Goal: Transaction & Acquisition: Download file/media

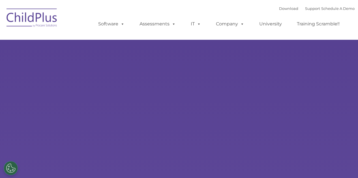
select select "MEDIUM"
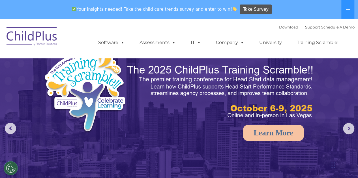
click at [35, 38] on img at bounding box center [32, 37] width 57 height 28
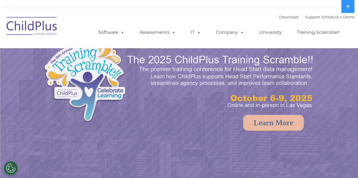
select select "MEDIUM"
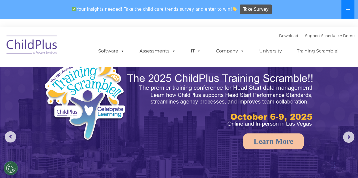
click at [347, 10] on icon at bounding box center [347, 9] width 5 height 5
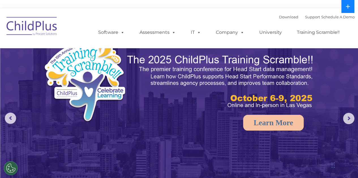
click at [349, 7] on icon at bounding box center [348, 7] width 4 height 4
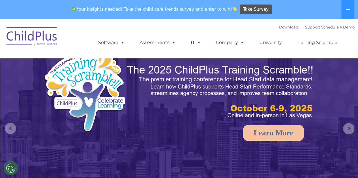
click at [280, 27] on link "Download" at bounding box center [288, 27] width 19 height 5
